Goal: Task Accomplishment & Management: Manage account settings

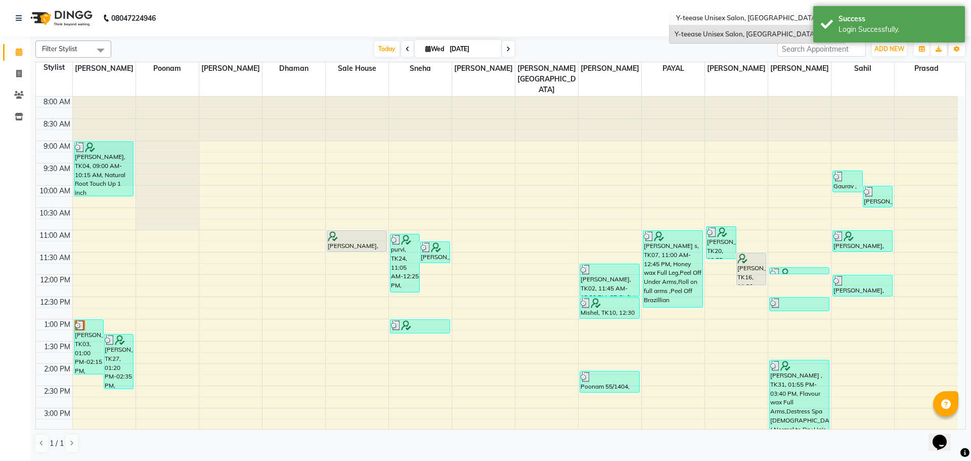
click at [716, 18] on input "text" at bounding box center [747, 19] width 147 height 10
click at [601, 31] on nav "08047224946 Select Location × Y-teease Unisex Salon, Amanora Default Panel My P…" at bounding box center [485, 18] width 971 height 36
click at [379, 51] on span "Today" at bounding box center [386, 49] width 25 height 16
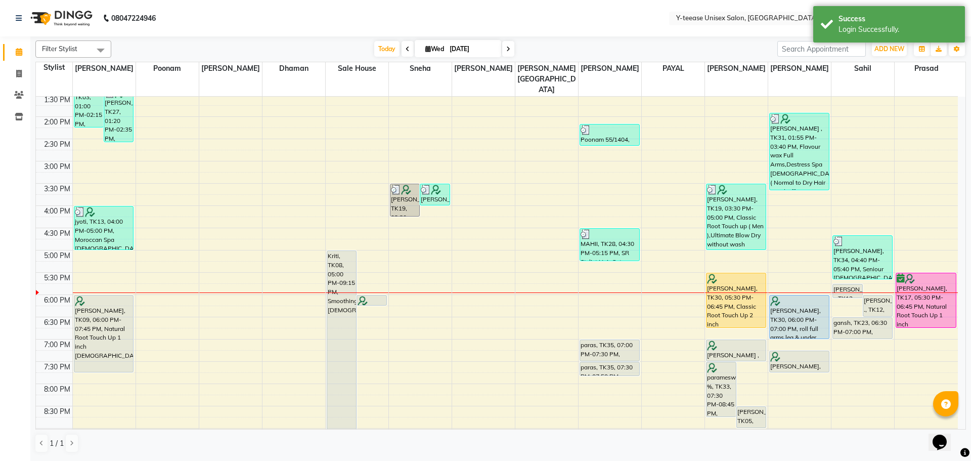
scroll to position [223, 0]
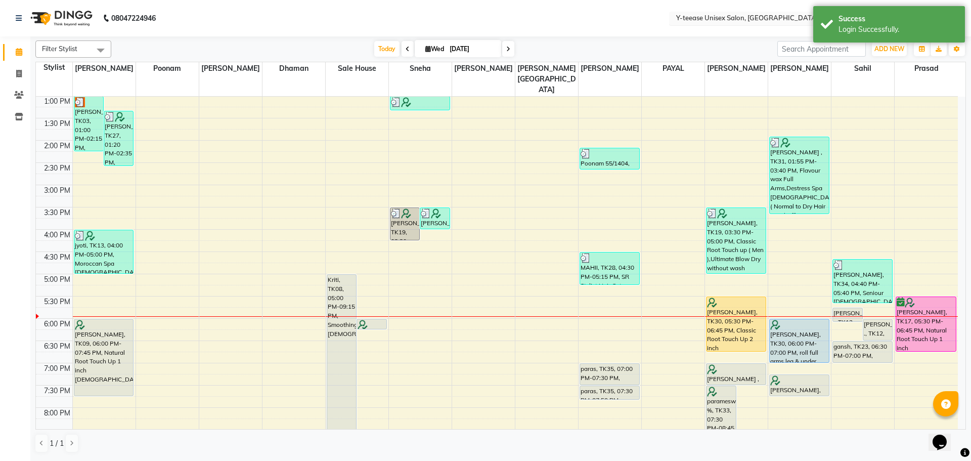
click at [703, 21] on input "text" at bounding box center [747, 19] width 147 height 10
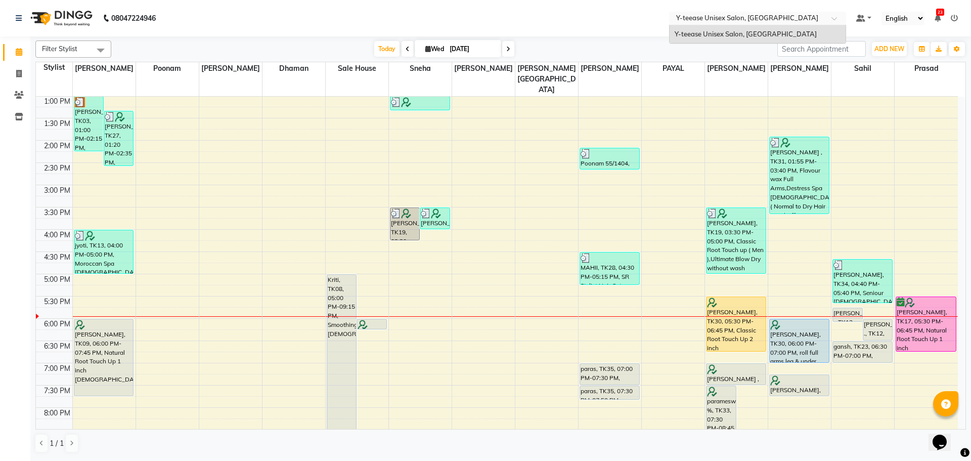
click at [622, 28] on nav "08047224946 Select Location × Y-teease Unisex Salon, Amanora Y-teease Unisex Sa…" at bounding box center [485, 18] width 971 height 36
click at [746, 22] on input "text" at bounding box center [747, 19] width 147 height 10
click at [736, 36] on span "Y-teease Unisex Salon, [GEOGRAPHIC_DATA]" at bounding box center [746, 34] width 142 height 8
click at [737, 16] on input "text" at bounding box center [747, 19] width 147 height 10
click at [734, 37] on span "Y-teease Unisex Salon, [GEOGRAPHIC_DATA]" at bounding box center [746, 34] width 142 height 8
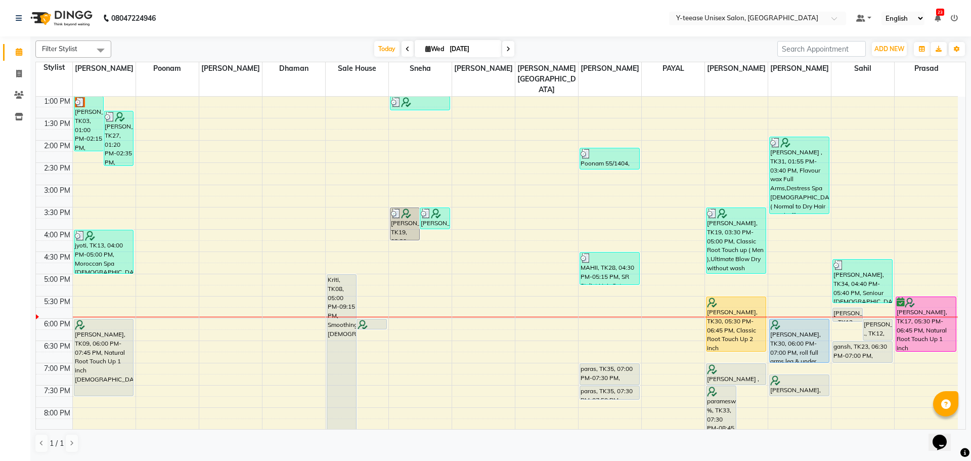
click at [954, 19] on icon at bounding box center [954, 18] width 7 height 7
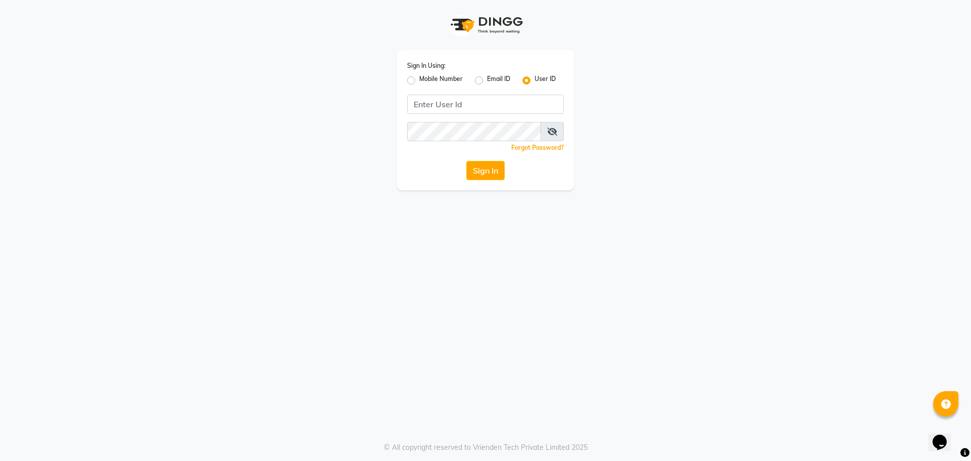
click at [419, 81] on label "Mobile Number" at bounding box center [440, 80] width 43 height 12
click at [419, 81] on input "Mobile Number" at bounding box center [422, 77] width 7 height 7
radio input "true"
radio input "false"
click at [485, 97] on input "Username" at bounding box center [502, 104] width 123 height 19
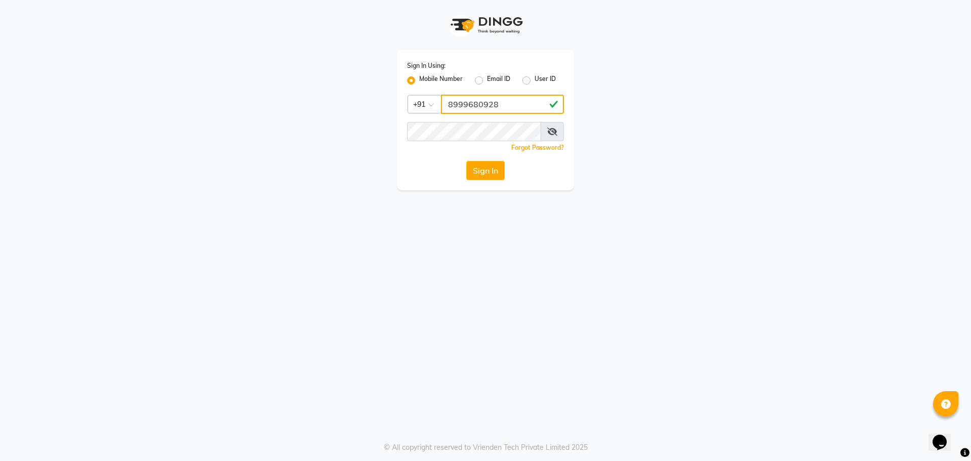
type input "8999680928"
click at [483, 173] on button "Sign In" at bounding box center [485, 170] width 38 height 19
